Goal: Information Seeking & Learning: Learn about a topic

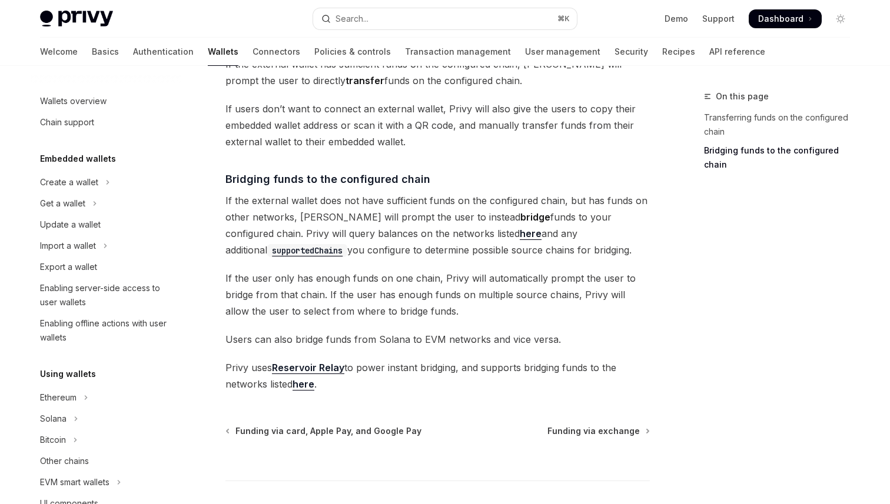
scroll to position [377, 0]
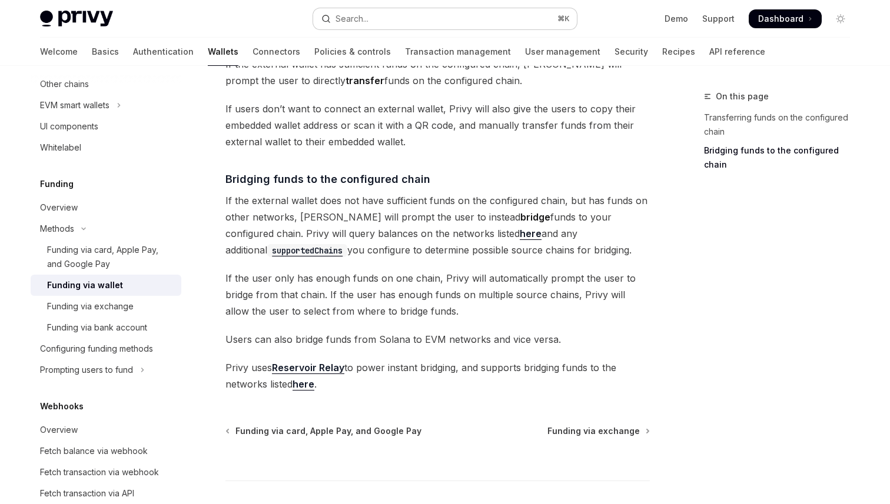
click at [394, 21] on button "Search... ⌘ K" at bounding box center [445, 18] width 264 height 21
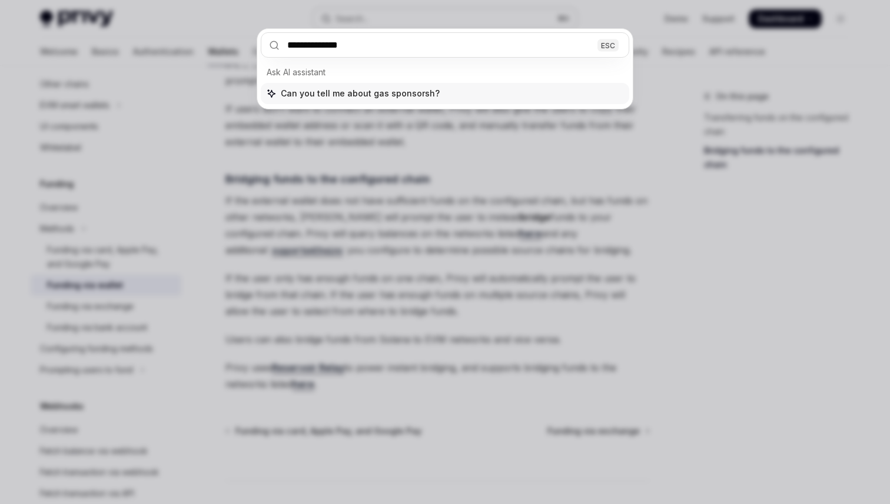
type input "**********"
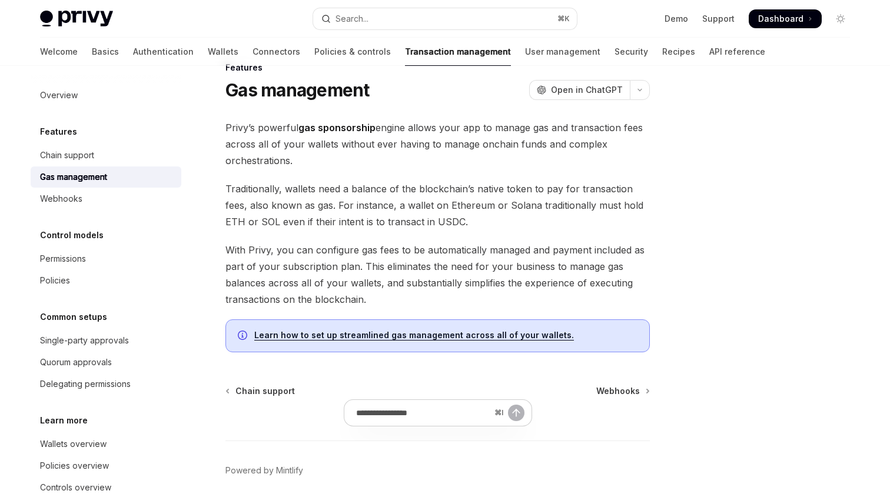
click at [410, 334] on link "Learn how to set up streamlined gas management across all of your wallets." at bounding box center [414, 335] width 320 height 11
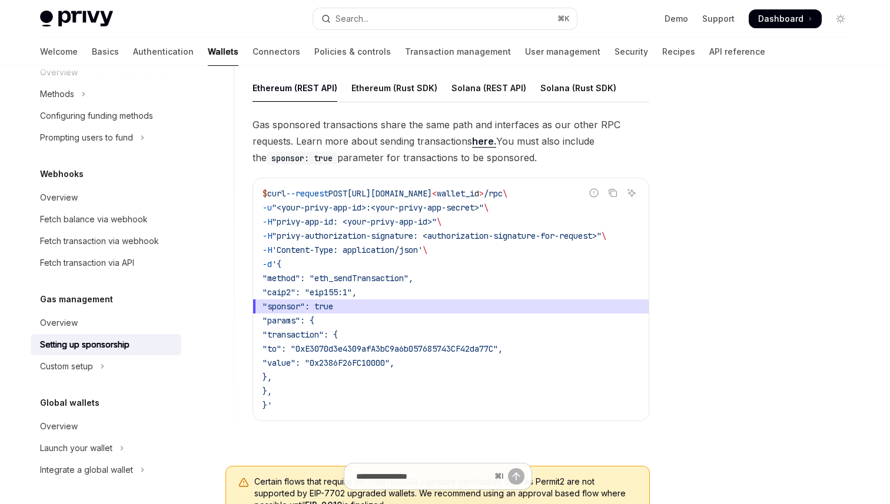
scroll to position [955, 0]
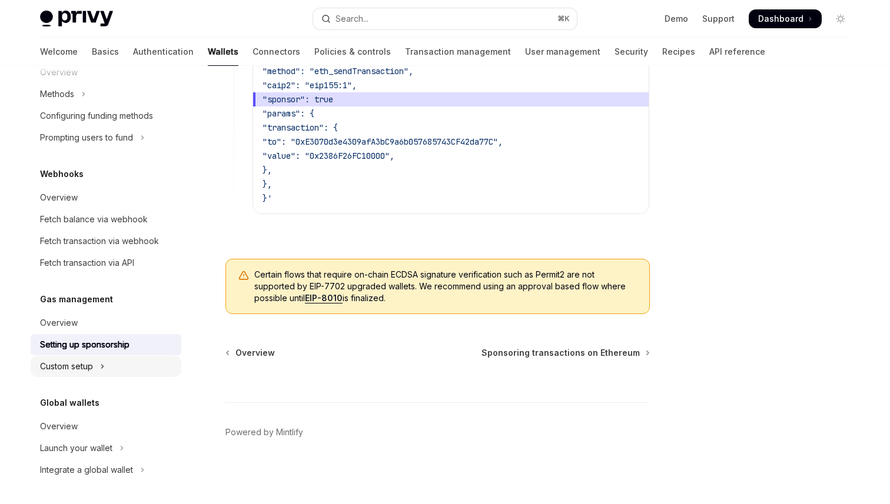
click at [97, 372] on button "Custom setup" at bounding box center [106, 366] width 151 height 21
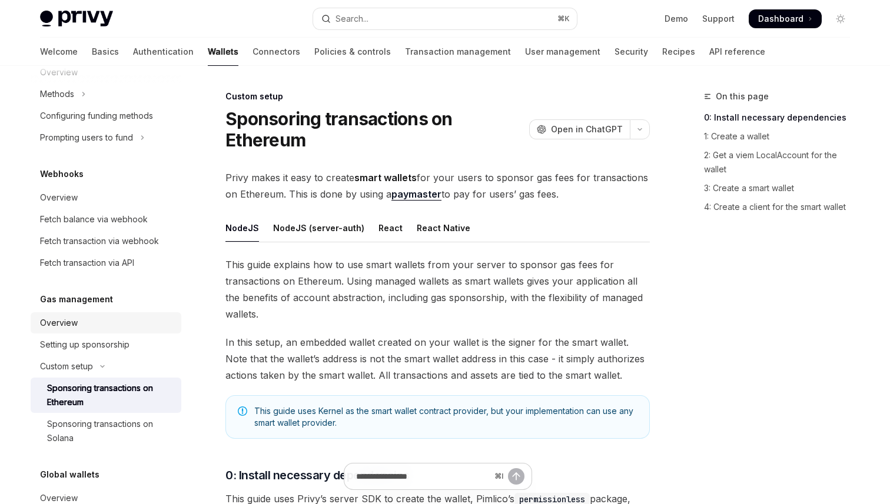
click at [68, 326] on div "Overview" at bounding box center [59, 323] width 38 height 14
type textarea "*"
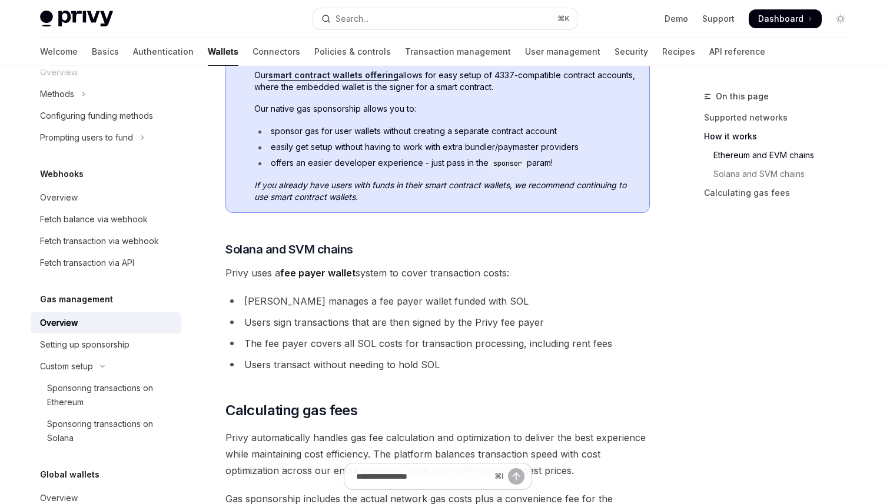
scroll to position [765, 0]
